Goal: Information Seeking & Learning: Learn about a topic

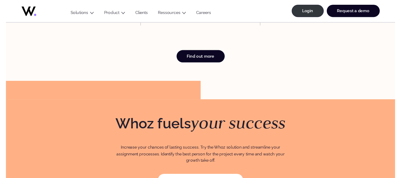
scroll to position [1592, 0]
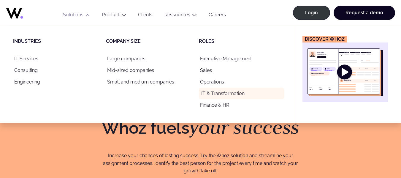
click at [214, 94] on link "IT & Transformation" at bounding box center [242, 94] width 86 height 12
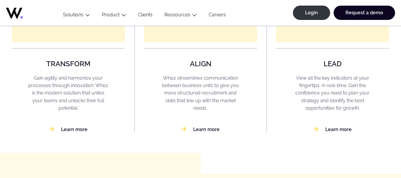
scroll to position [511, 0]
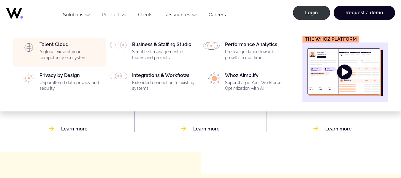
click at [55, 43] on div "Talent Cloud A global view of your competency ecosystem" at bounding box center [70, 52] width 63 height 21
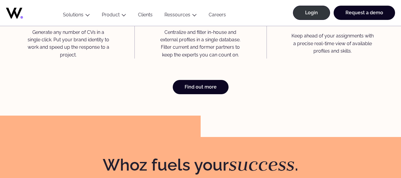
scroll to position [1722, 0]
click at [193, 80] on link "Find out more" at bounding box center [201, 87] width 56 height 14
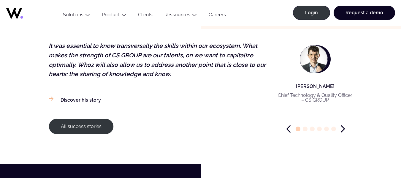
scroll to position [701, 0]
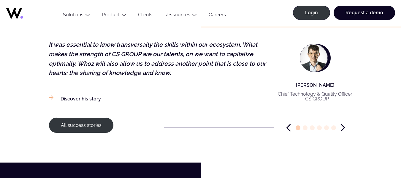
click at [298, 81] on p "Sébastien Barrot" at bounding box center [315, 84] width 75 height 7
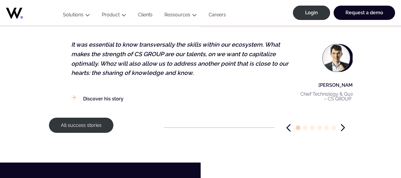
click at [320, 81] on p "Sébastien Barrot" at bounding box center [338, 84] width 75 height 7
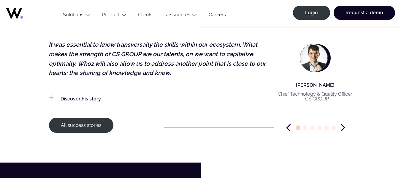
click at [314, 81] on p "Sébastien Barrot" at bounding box center [315, 84] width 75 height 7
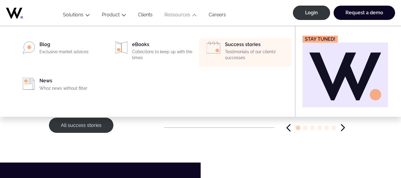
click at [238, 53] on p "Testimonials of our clients’ successes" at bounding box center [256, 55] width 63 height 12
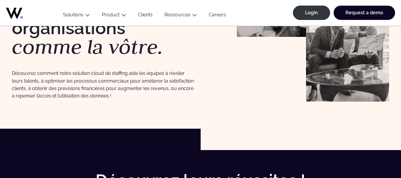
scroll to position [102, 0]
